Goal: Task Accomplishment & Management: Complete application form

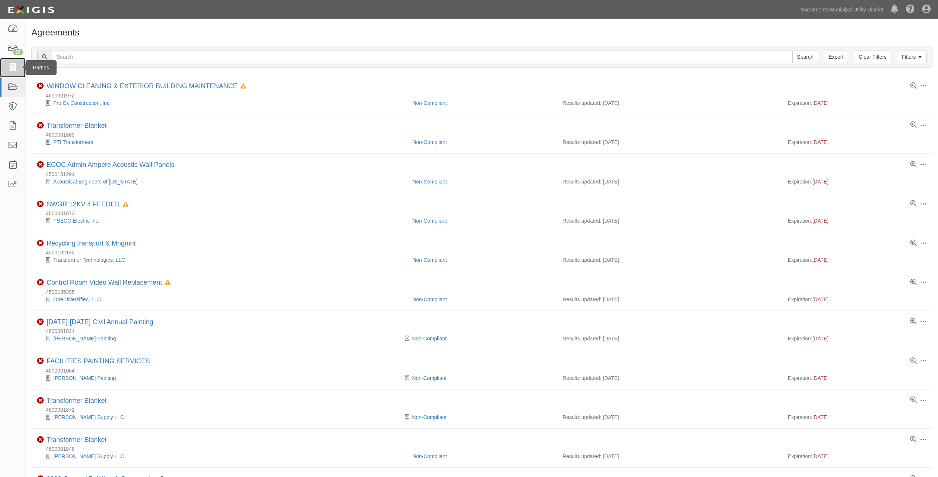
click at [10, 67] on icon at bounding box center [12, 68] width 10 height 9
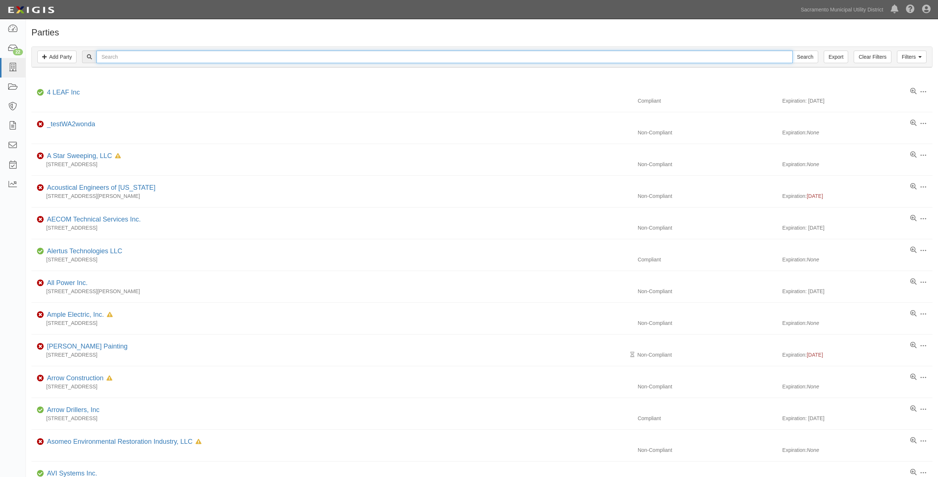
click at [119, 60] on input "text" at bounding box center [444, 57] width 696 height 13
type input "incremental"
click at [792, 51] on input "Search" at bounding box center [805, 57] width 26 height 13
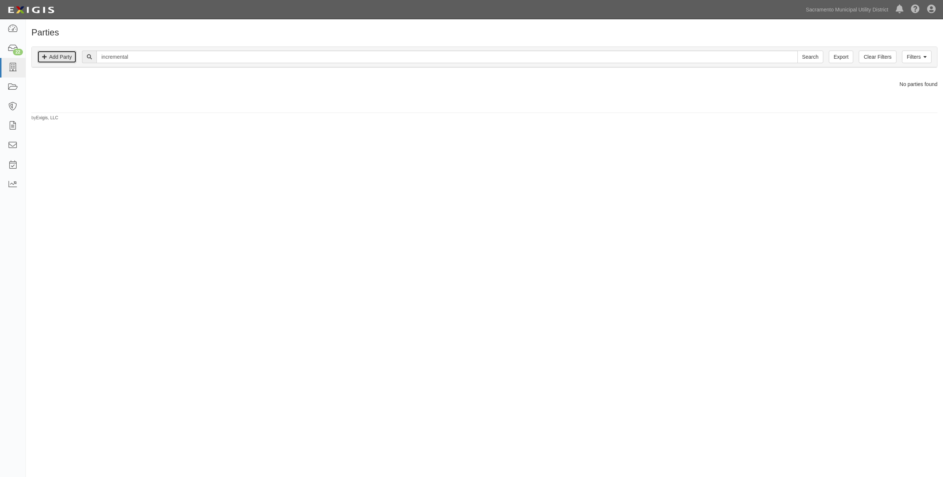
click at [65, 57] on link "Add Party" at bounding box center [56, 57] width 39 height 13
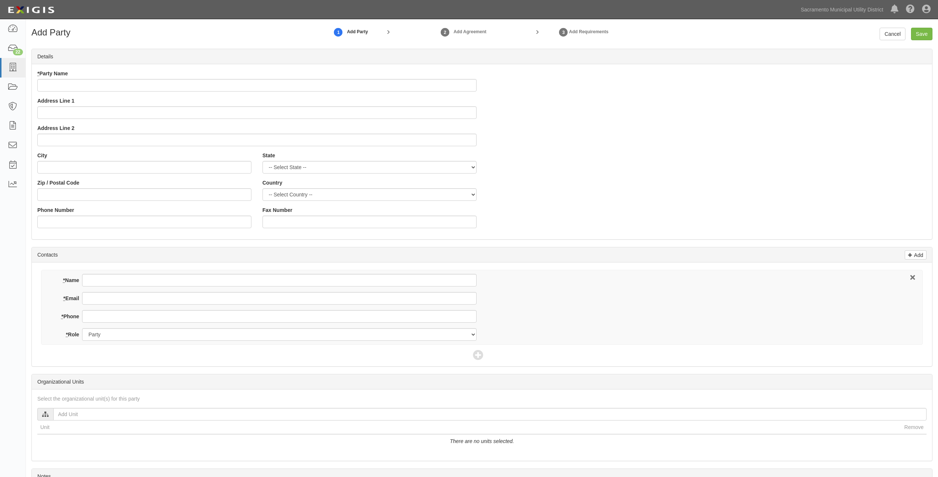
click at [70, 80] on input "* Party Name" at bounding box center [256, 85] width 439 height 13
click at [70, 81] on input "* Party Name" at bounding box center [256, 85] width 439 height 13
drag, startPoint x: 99, startPoint y: 92, endPoint x: 99, endPoint y: 88, distance: 4.5
click at [99, 92] on div "* Party Name Address Line 1 Address Line 2" at bounding box center [257, 111] width 450 height 82
click at [84, 86] on input "* Party Name" at bounding box center [256, 85] width 439 height 13
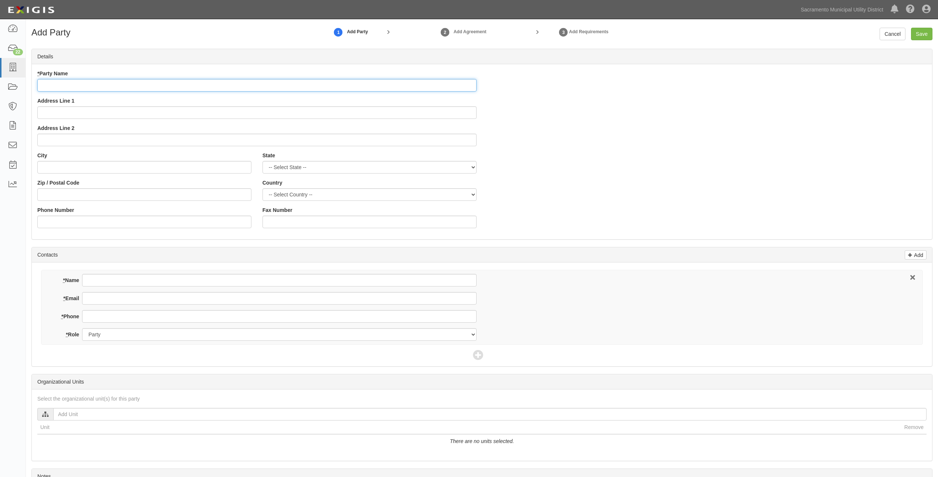
paste input "INCREMENTAL SYSTEMS CORPORATION"
type input "INCREMENTAL SYSTEMS CORPORATION"
click at [120, 111] on input "Address Line 1" at bounding box center [256, 112] width 439 height 13
paste input "4618"
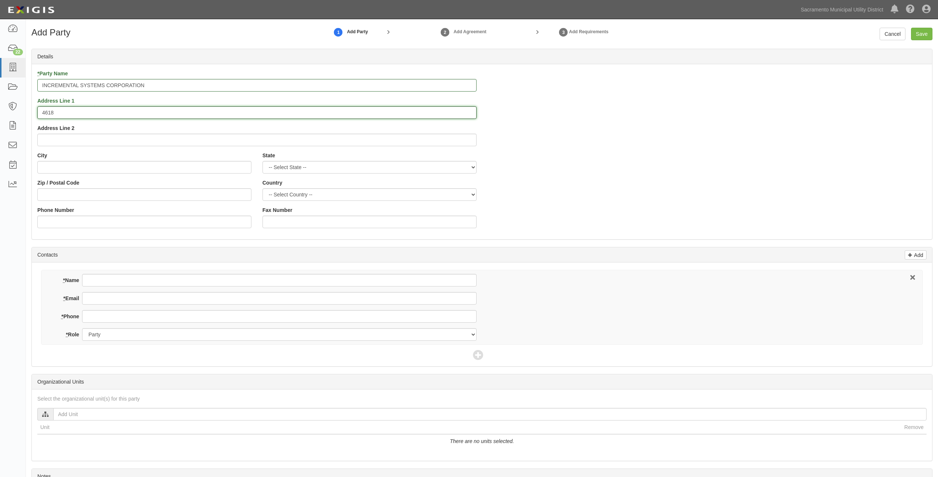
click at [99, 119] on input "4618" at bounding box center [256, 112] width 439 height 13
paste input "194TH AVE SE"
type input "4618 194TH AVE SE"
click at [82, 143] on input "Address Line 2" at bounding box center [256, 140] width 439 height 13
paste input "ISSAQUAH"
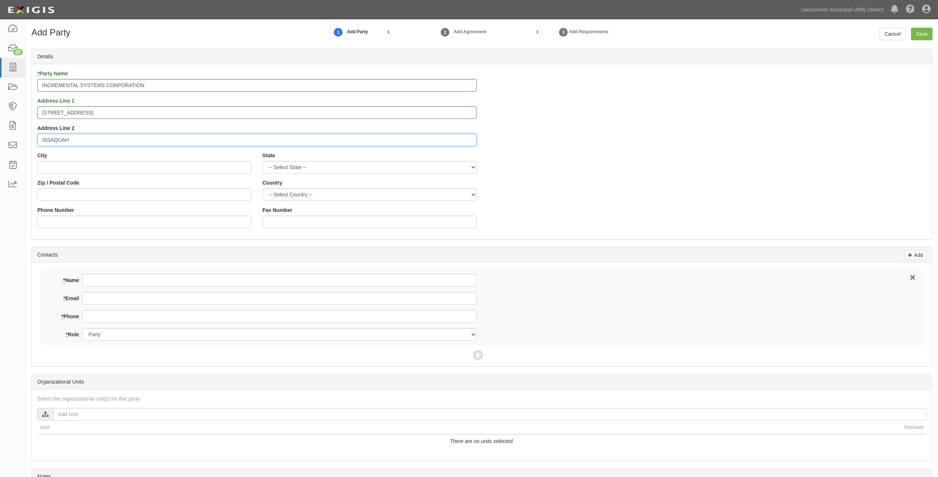
drag, startPoint x: 82, startPoint y: 134, endPoint x: 51, endPoint y: 133, distance: 30.7
click at [51, 134] on input "ISSAQUAH" at bounding box center [256, 140] width 439 height 13
type input "I"
click at [68, 164] on input "City" at bounding box center [144, 167] width 214 height 13
paste input "ISSAQUAH"
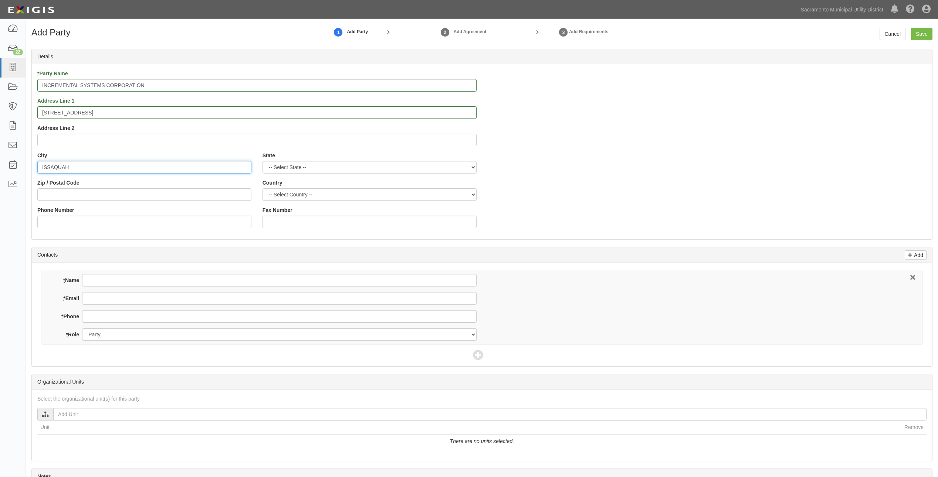
type input "ISSAQUAH"
drag, startPoint x: 139, startPoint y: 187, endPoint x: 169, endPoint y: 174, distance: 32.5
click at [139, 187] on div "Zip / Postal Code" at bounding box center [144, 190] width 214 height 22
click at [281, 168] on select "-- Select State -- Alabama Alaska Arizona Arkansas California Colorado Connecti…" at bounding box center [369, 167] width 214 height 13
select select "WA"
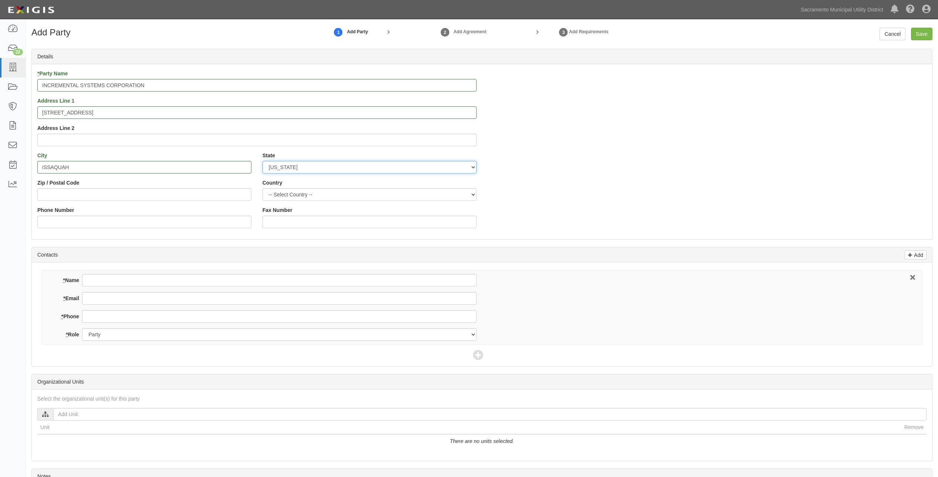
click at [262, 161] on select "-- Select State -- Alabama Alaska Arizona Arkansas California Colorado Connecti…" at bounding box center [369, 167] width 214 height 13
click at [78, 196] on input "Zip / Postal Code" at bounding box center [144, 194] width 214 height 13
paste input "98027"
type input "98027"
drag, startPoint x: 579, startPoint y: 313, endPoint x: 513, endPoint y: 307, distance: 66.8
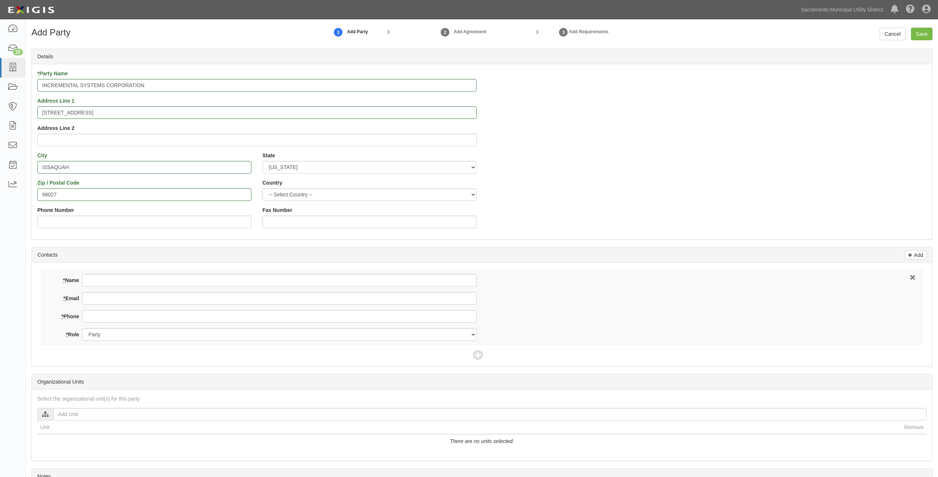
click at [579, 313] on div "* Name * Email * Phone * Role Party Broker Other" at bounding box center [481, 307] width 881 height 75
click at [140, 279] on input "* Name" at bounding box center [279, 280] width 394 height 13
paste input "[PERSON_NAME]"
type input "[PERSON_NAME]"
click at [584, 251] on div "Add Contacts" at bounding box center [482, 255] width 900 height 15
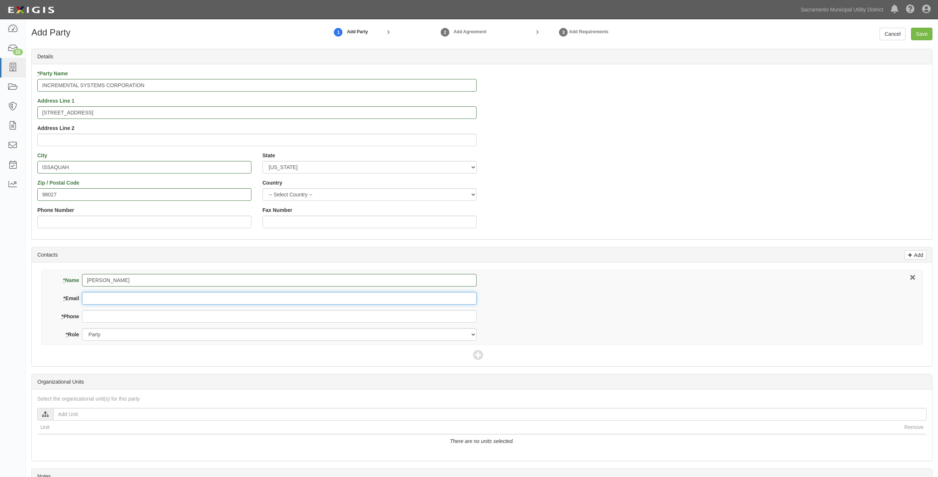
click at [141, 302] on input "* Email" at bounding box center [279, 298] width 394 height 13
paste input "[PERSON_NAME][EMAIL_ADDRESS][DOMAIN_NAME]"
type input "[PERSON_NAME][EMAIL_ADDRESS][DOMAIN_NAME]"
click at [613, 277] on div "* Name Aida D Mosier * Email aida@powerdata.com * Phone * Role Party Broker Oth…" at bounding box center [481, 307] width 881 height 75
click at [95, 312] on input "* Phone" at bounding box center [279, 316] width 394 height 13
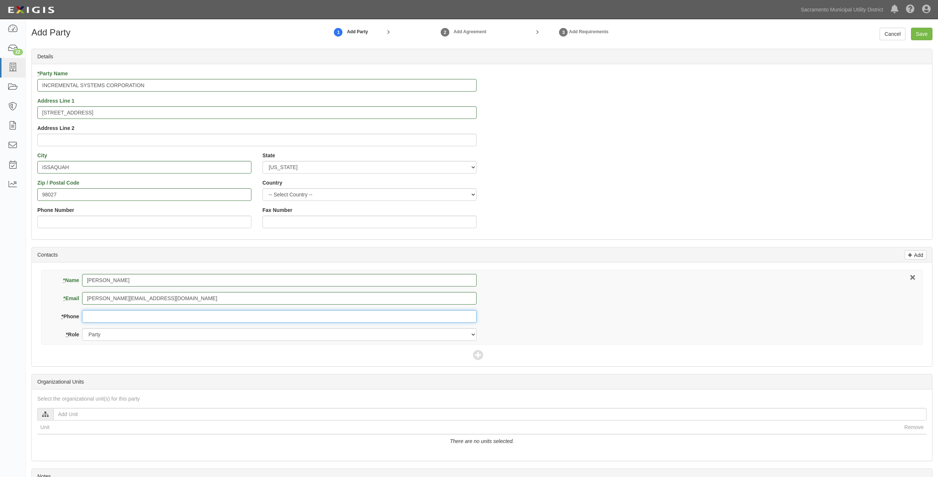
paste input "(425) 214-5911 x 604"
click at [157, 340] on select "Party Broker Other" at bounding box center [279, 335] width 394 height 13
drag, startPoint x: 147, startPoint y: 319, endPoint x: 122, endPoint y: 313, distance: 25.4
click at [122, 313] on input "(425) 214-5911 x 604" at bounding box center [279, 316] width 394 height 13
type input "[PHONE_NUMBER]"
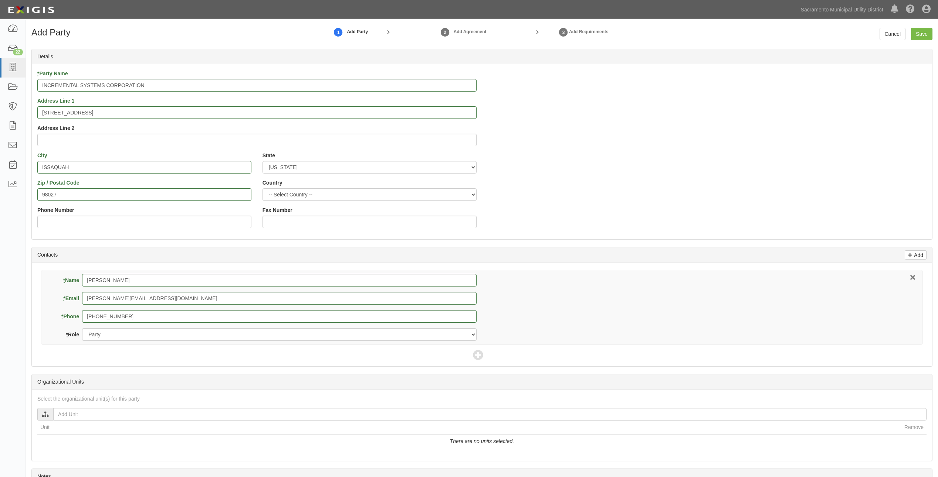
click at [174, 361] on div "* Name Aida D Mosier * Email aida@powerdata.com * Phone (425) 214-5911 * Role P…" at bounding box center [482, 315] width 900 height 104
click at [128, 333] on select "Party Broker Other" at bounding box center [279, 335] width 394 height 13
click at [82, 329] on select "Party Broker Other" at bounding box center [279, 335] width 394 height 13
click at [922, 33] on input "Save" at bounding box center [921, 34] width 21 height 13
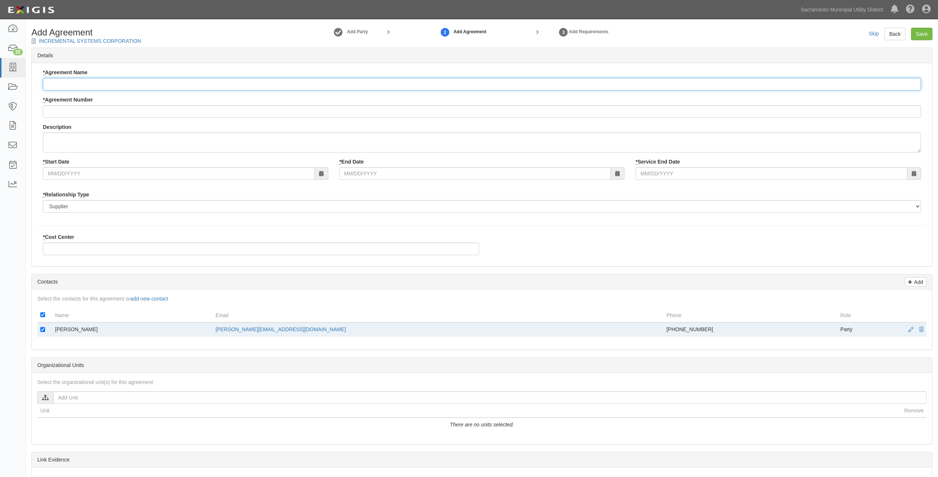
click at [89, 81] on input "* Agreement Name" at bounding box center [482, 84] width 878 height 13
click at [62, 87] on input "* Agreement Name" at bounding box center [482, 84] width 878 height 13
paste input "PowerSimulator Renewal"
click at [86, 84] on input "PowerSimulator Renewal" at bounding box center [482, 84] width 878 height 13
type input "PowerSimulator BRICK Renewal"
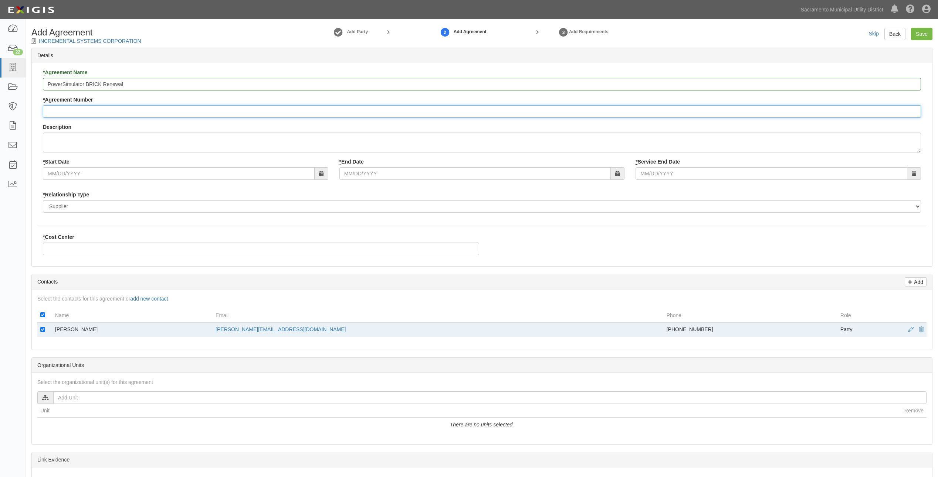
click at [78, 109] on input "* Agreement Number" at bounding box center [482, 111] width 878 height 13
paste input "4500153873"
type input "4500153873"
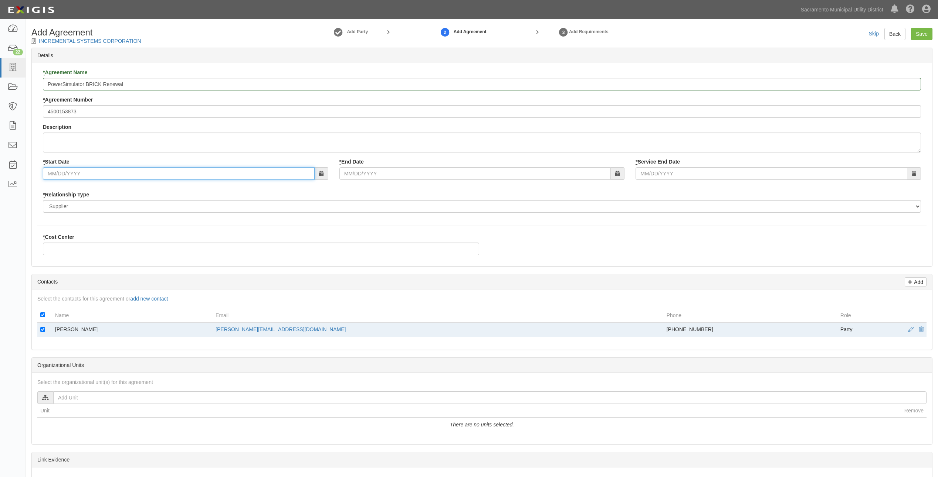
click at [58, 173] on input "* Start Date" at bounding box center [179, 173] width 272 height 13
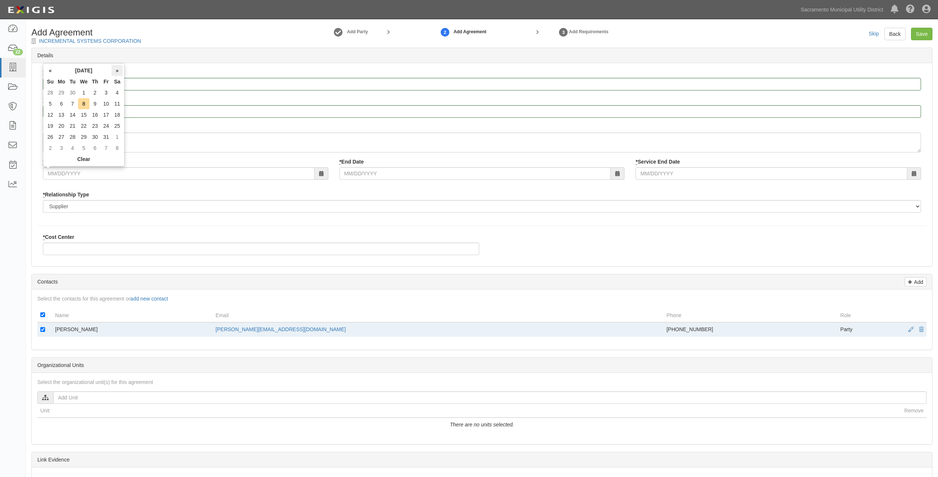
click at [114, 71] on th "»" at bounding box center [117, 70] width 11 height 11
click at [52, 68] on th "«" at bounding box center [50, 70] width 11 height 11
click at [84, 136] on td "31" at bounding box center [83, 137] width 11 height 11
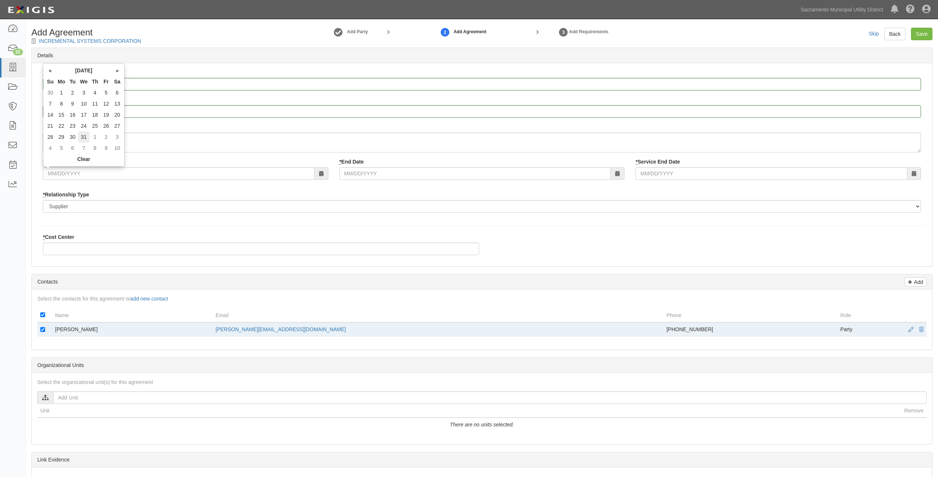
type input "12/31/2025"
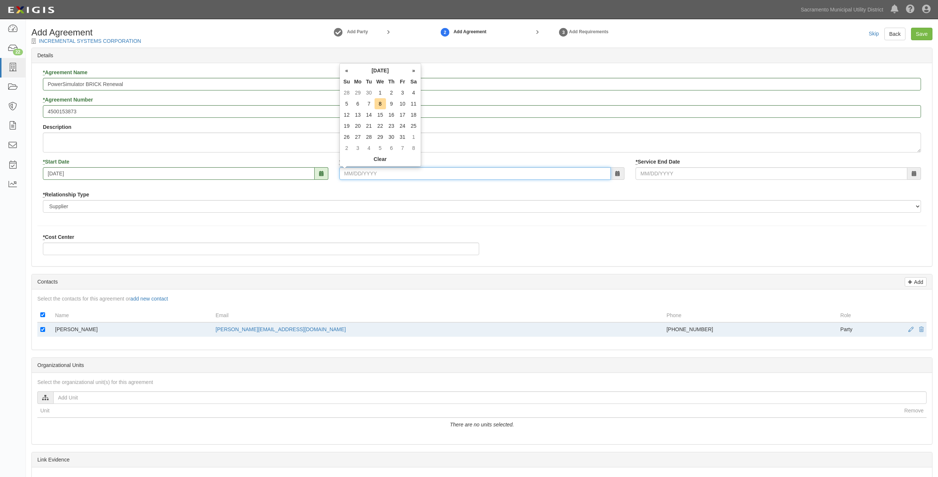
click at [373, 174] on input "* End Date" at bounding box center [475, 173] width 272 height 13
type input "12/30/2028"
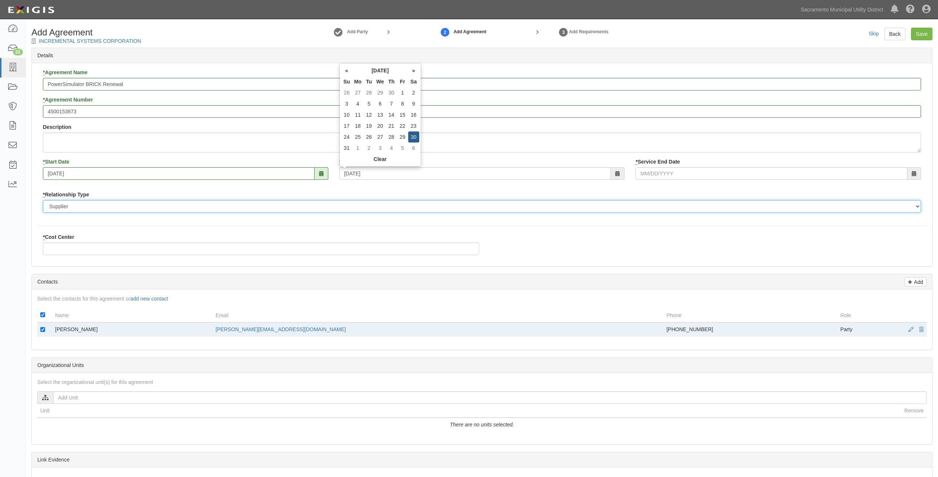
type input "12/30/2028"
click at [134, 205] on select "Borrower Contractor Franchisee Other Subcontractor Supplier Tenant Vendor" at bounding box center [482, 206] width 878 height 13
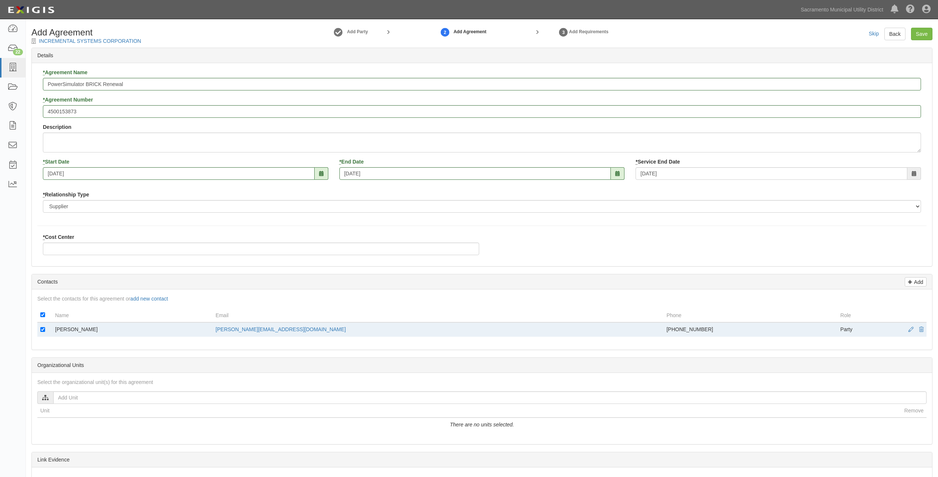
click at [126, 190] on div "* Agreement Name PowerSimulator BRICK Renewal * Agreement Number 4500153873 Des…" at bounding box center [481, 144] width 889 height 150
click at [76, 249] on input "* Cost Center" at bounding box center [261, 249] width 436 height 13
paste input "7003466"
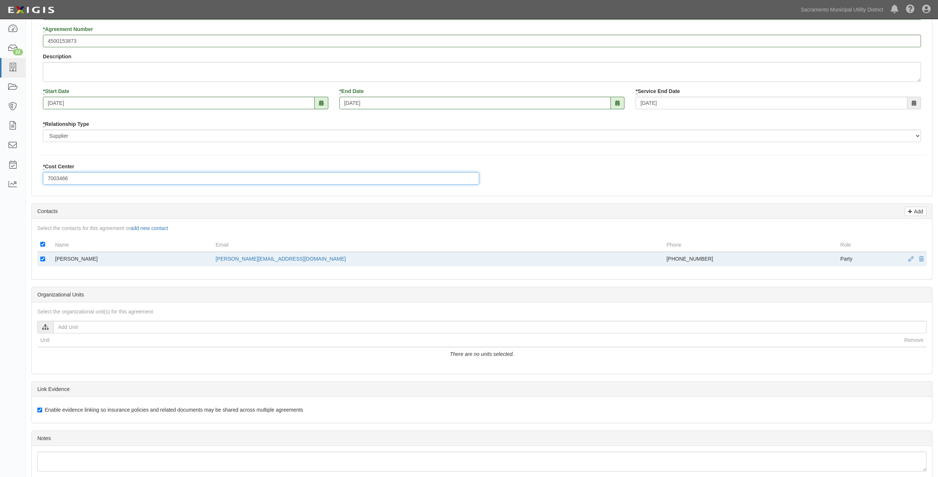
scroll to position [169, 0]
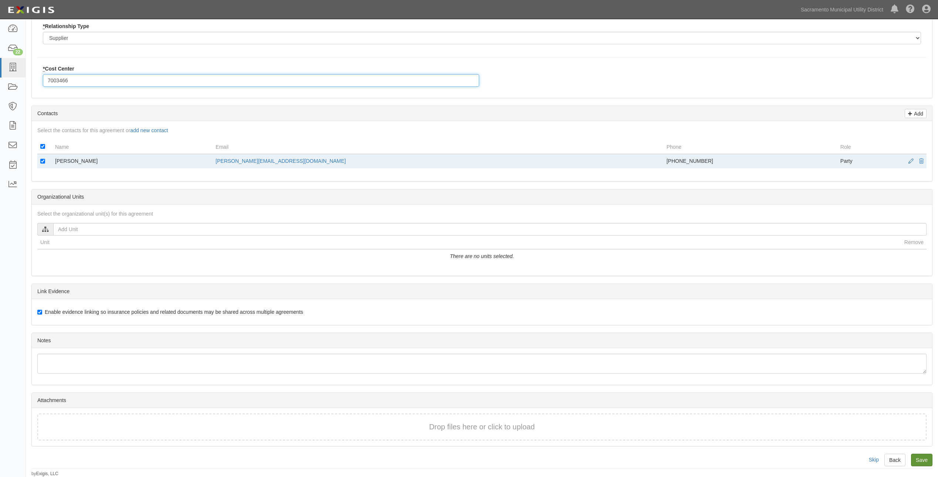
type input "7003466"
click at [923, 464] on input "Save" at bounding box center [921, 460] width 21 height 13
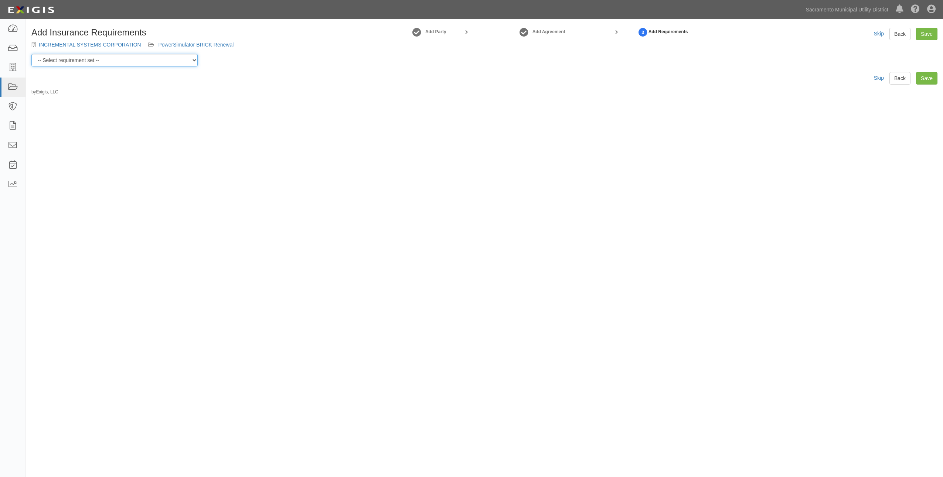
click at [80, 58] on select "-- Select requirement set -- SIR - 1 (CGL $2M, [MEDICAL_DATA] $2M, WC $1M) SIR …" at bounding box center [114, 60] width 166 height 13
select select "58851"
click at [31, 54] on select "-- Select requirement set -- SIR - 1 (CGL $2M, [MEDICAL_DATA] $2M, WC $1M) SIR …" at bounding box center [114, 60] width 166 height 13
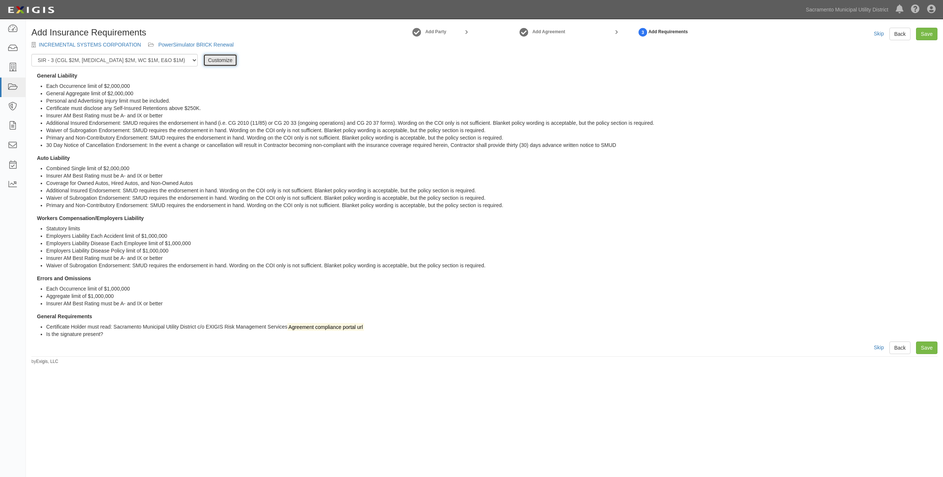
click at [223, 65] on link "Customize" at bounding box center [220, 60] width 34 height 13
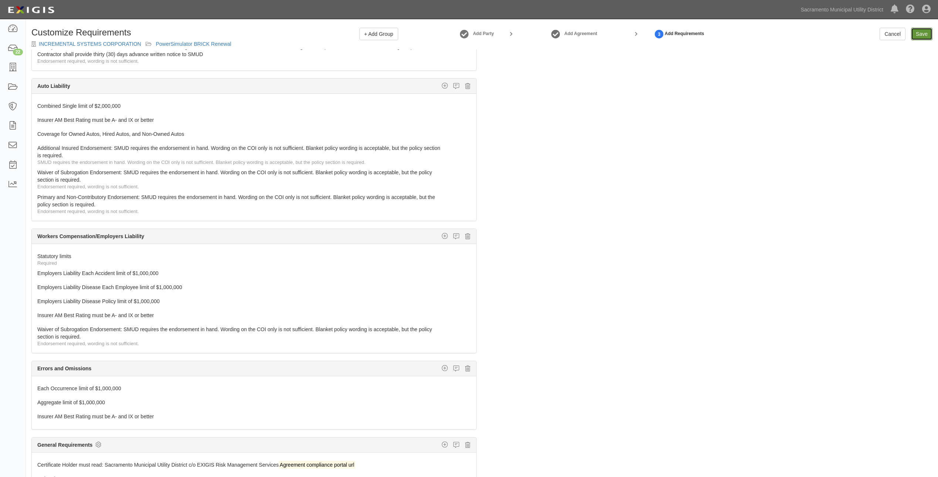
click at [918, 35] on link "Save" at bounding box center [921, 34] width 21 height 13
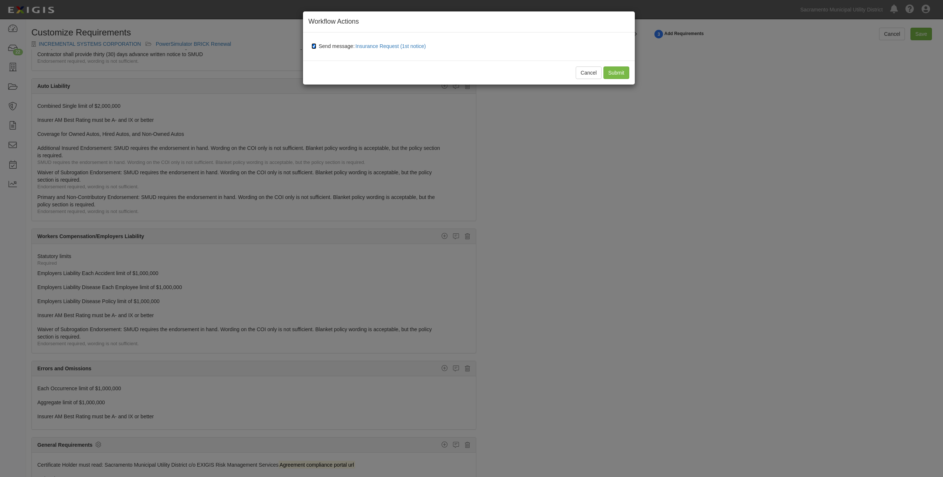
click at [313, 43] on input "Send message: Insurance Request (1st notice)" at bounding box center [314, 46] width 5 height 6
checkbox input "false"
click at [614, 71] on input "Submit" at bounding box center [617, 73] width 26 height 13
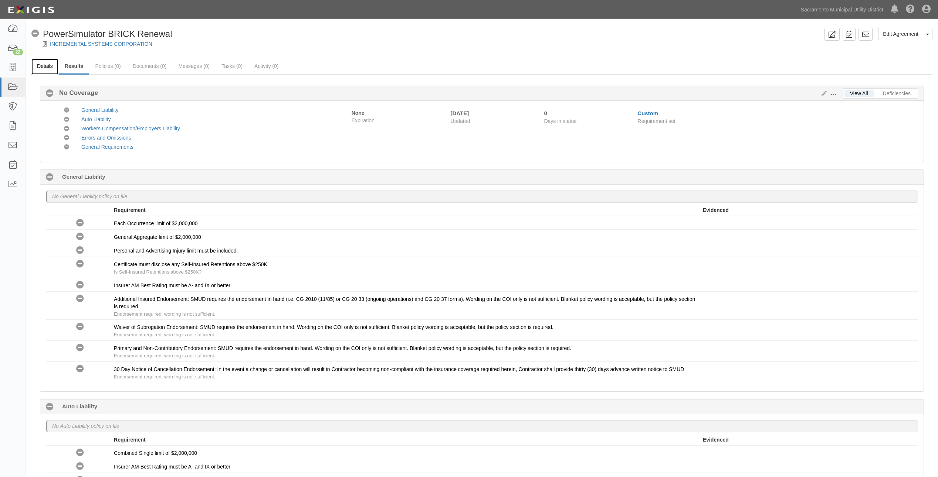
click at [44, 65] on link "Details" at bounding box center [44, 67] width 27 height 16
